Goal: Transaction & Acquisition: Purchase product/service

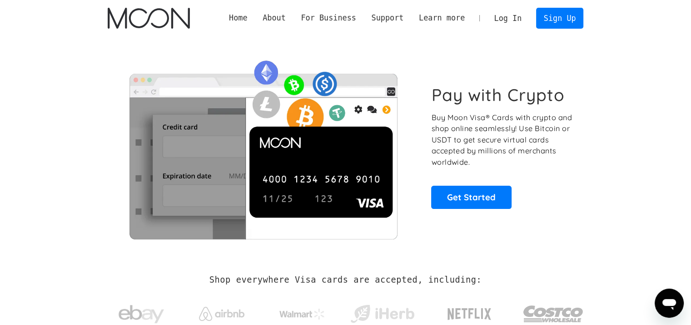
click at [509, 24] on link "Log In" at bounding box center [508, 18] width 43 height 20
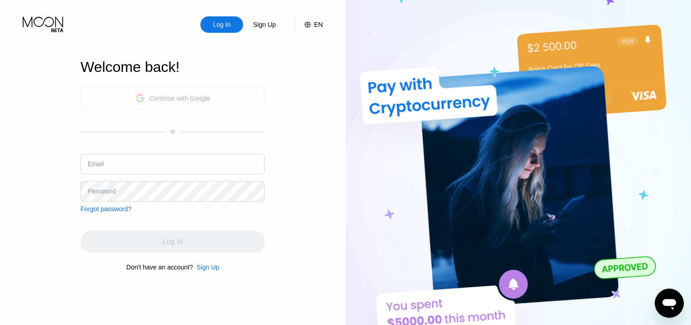
click at [185, 98] on div "Continue with Google" at bounding box center [180, 98] width 61 height 7
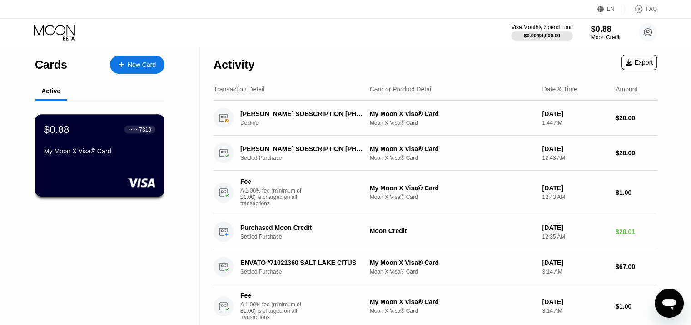
click at [85, 166] on div "$0.88 ● ● ● ● 7319 My Moon X Visa® Card" at bounding box center [100, 155] width 130 height 82
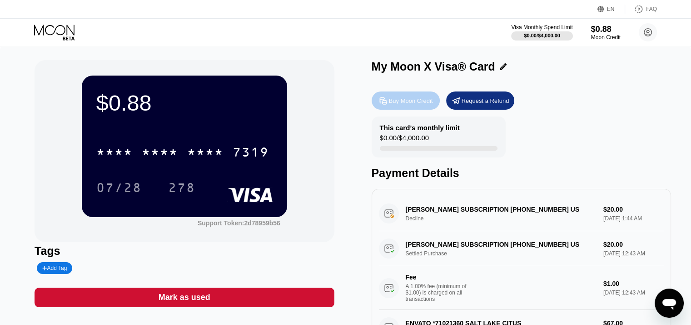
click at [409, 105] on div "Buy Moon Credit" at bounding box center [411, 101] width 44 height 8
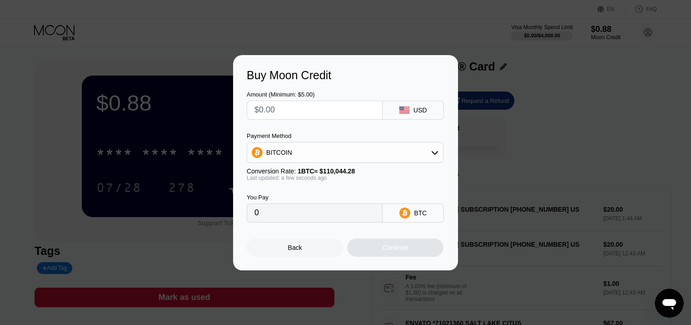
click at [329, 112] on input "text" at bounding box center [315, 110] width 120 height 18
type input "$2"
type input "0.00001818"
type input "$20"
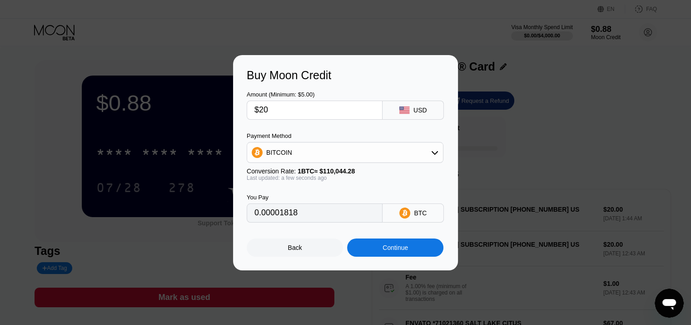
type input "0.00018175"
type input "$20"
click at [333, 155] on div "BITCOIN" at bounding box center [345, 152] width 196 height 18
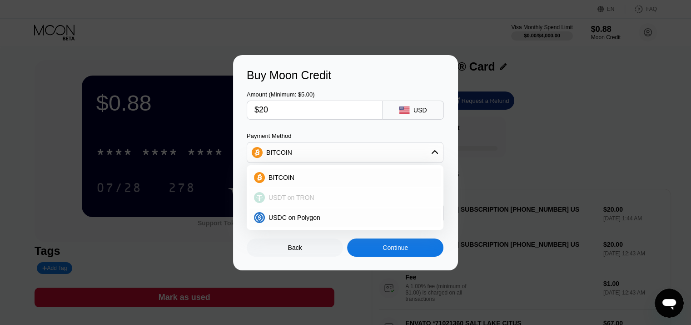
click at [306, 194] on span "USDT on TRON" at bounding box center [292, 197] width 46 height 7
type input "20.20"
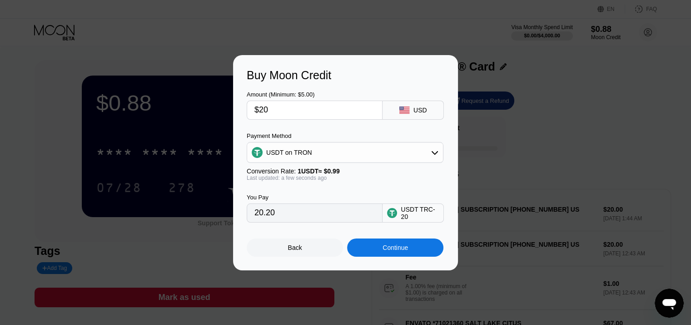
click at [307, 110] on input "$20" at bounding box center [315, 110] width 120 height 18
click at [383, 250] on div "Continue" at bounding box center [395, 247] width 25 height 7
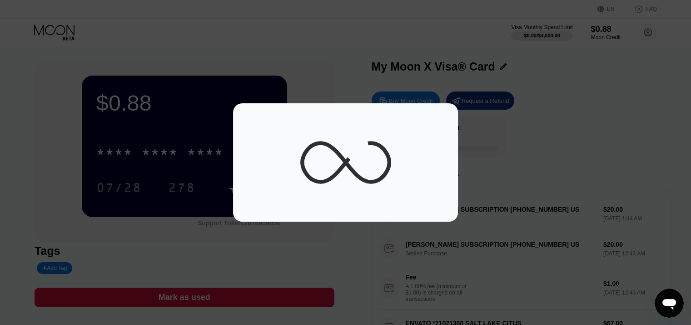
click at [383, 250] on div at bounding box center [349, 162] width 698 height 325
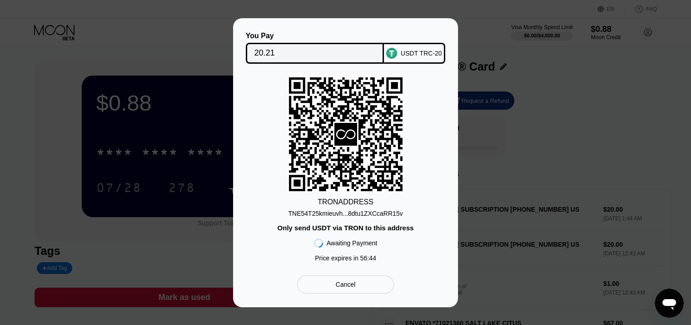
click at [422, 54] on div "USDT TRC-20" at bounding box center [421, 53] width 41 height 7
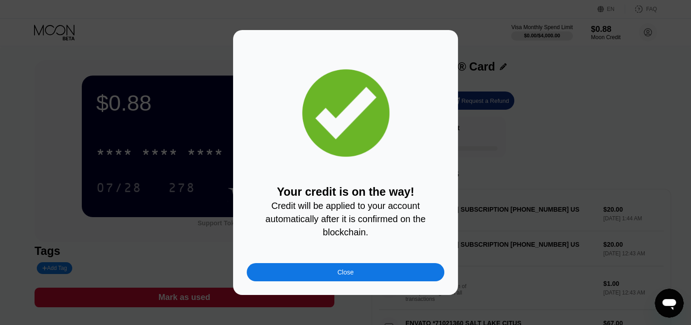
click at [381, 275] on div "Close" at bounding box center [346, 272] width 198 height 18
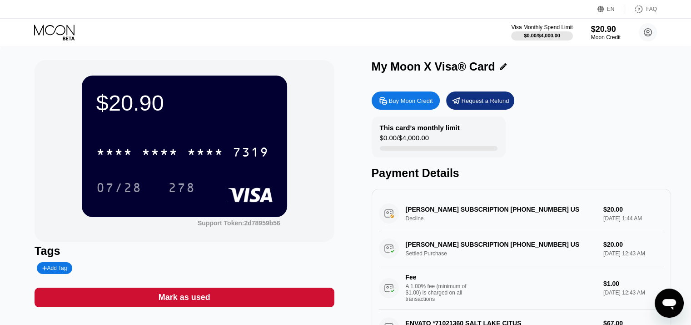
click at [505, 213] on div "[PERSON_NAME] SUBSCRIPTION [PHONE_NUMBER] US Decline $20.00 [DATE] 1:44 AM" at bounding box center [521, 213] width 285 height 35
click at [424, 218] on div "[PERSON_NAME] SUBSCRIPTION [PHONE_NUMBER] US Decline $20.00 [DATE] 1:44 AM" at bounding box center [521, 213] width 285 height 35
